Goal: Transaction & Acquisition: Purchase product/service

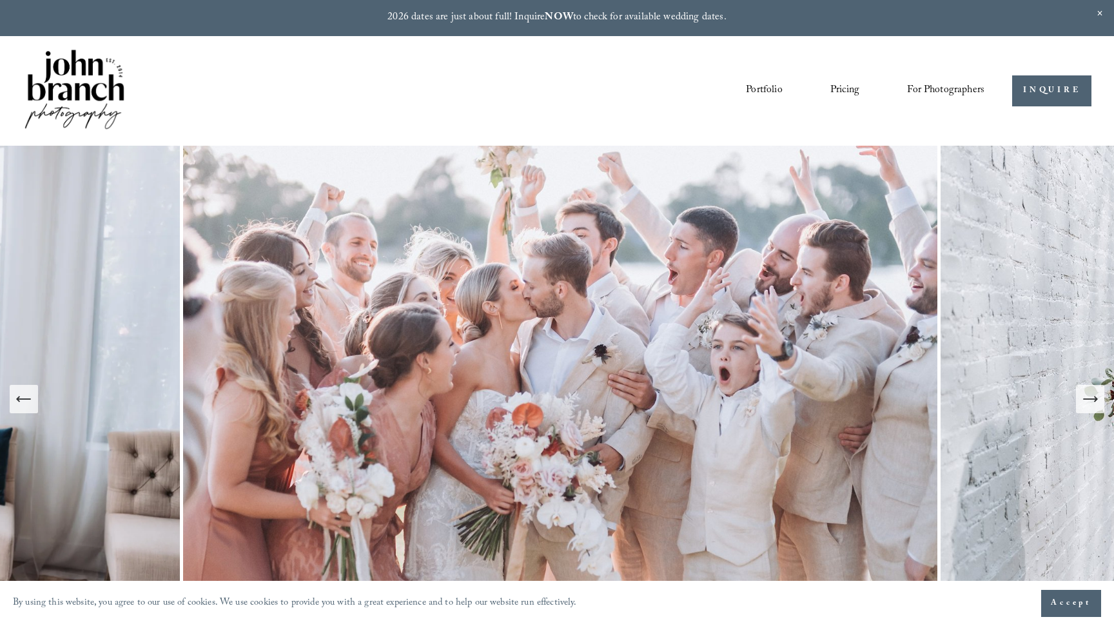
click at [761, 84] on link "Portfolio" at bounding box center [764, 91] width 36 height 22
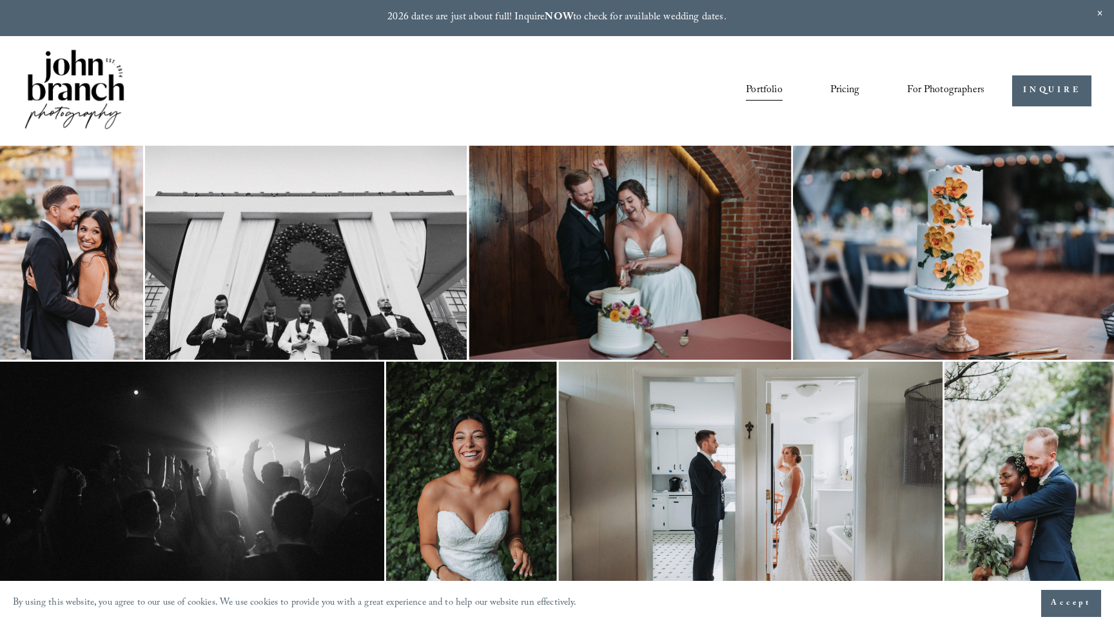
click at [844, 87] on link "Pricing" at bounding box center [844, 91] width 29 height 22
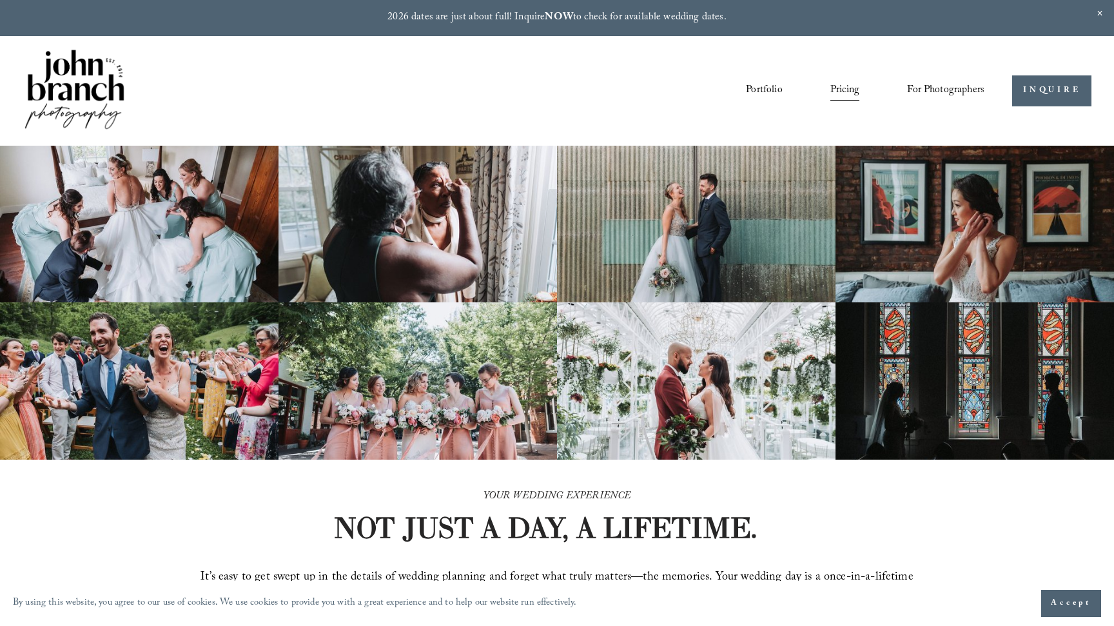
click at [933, 84] on span "For Photographers" at bounding box center [945, 91] width 77 height 20
click at [0, 0] on span "Presets" at bounding box center [0, 0] width 0 height 0
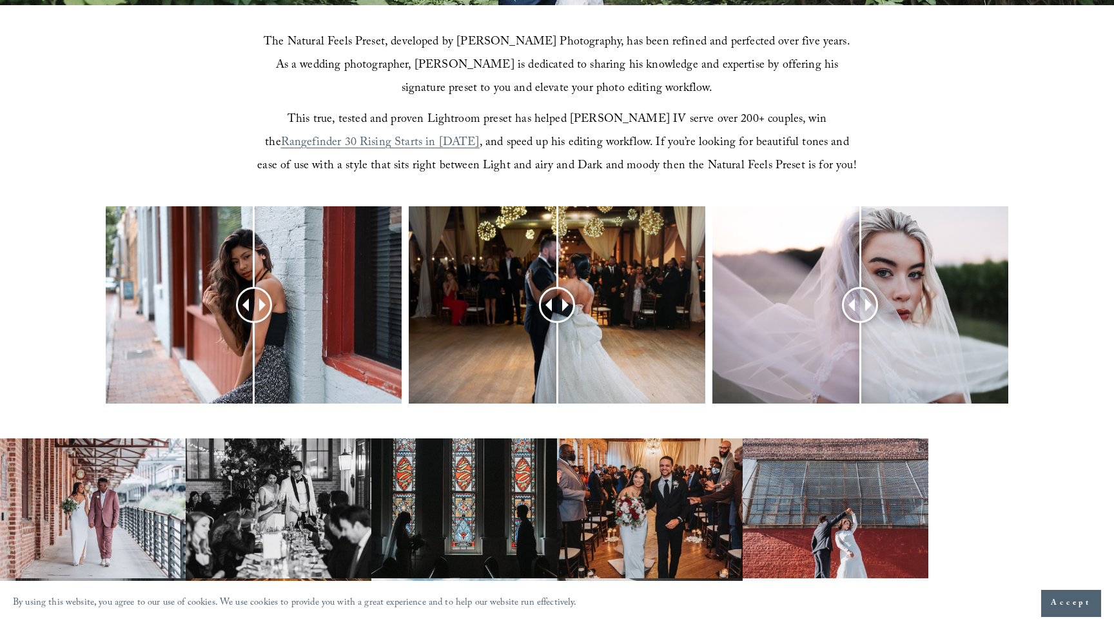
scroll to position [489, 0]
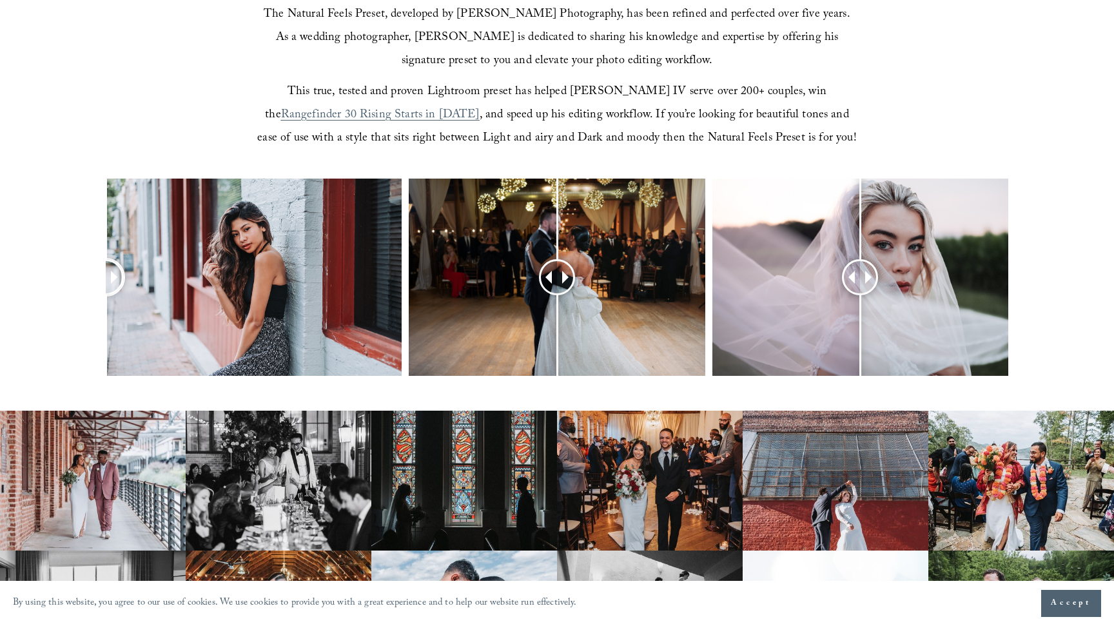
drag, startPoint x: 252, startPoint y: 275, endPoint x: 0, endPoint y: 308, distance: 254.2
click at [0, 308] on div at bounding box center [557, 294] width 1114 height 231
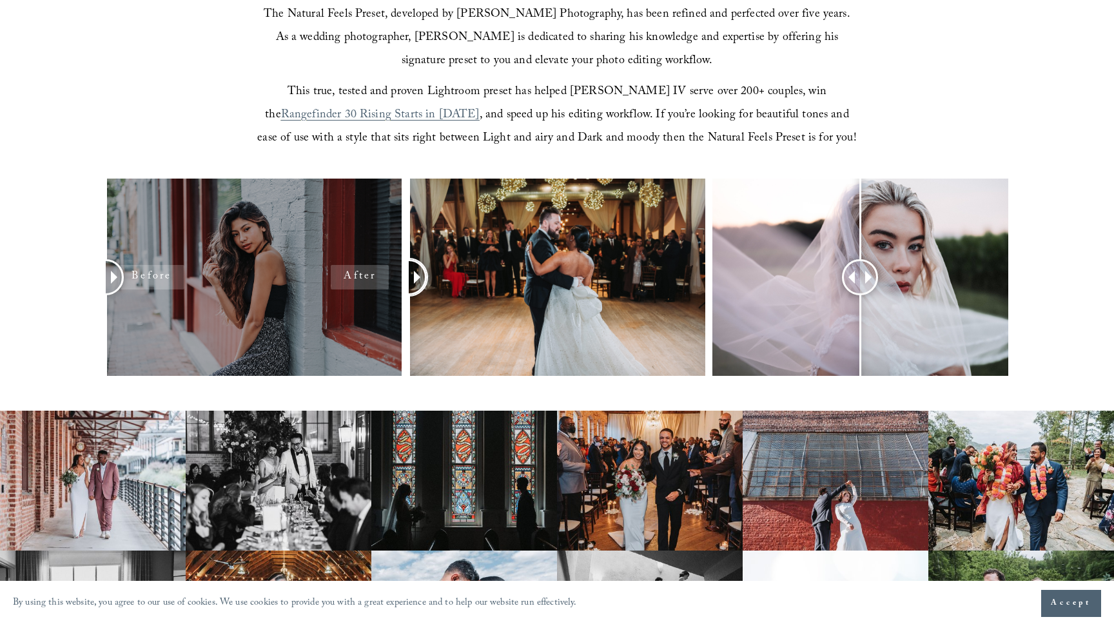
drag, startPoint x: 560, startPoint y: 283, endPoint x: 260, endPoint y: 253, distance: 301.3
click at [260, 253] on div at bounding box center [557, 294] width 1114 height 231
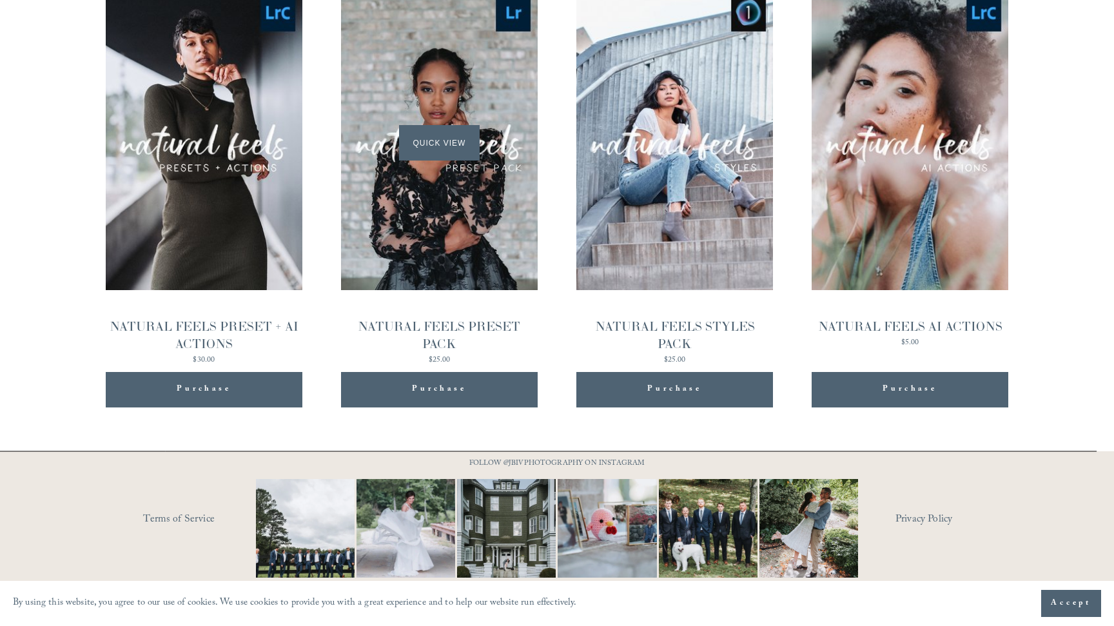
scroll to position [1418, 0]
